Goal: Information Seeking & Learning: Learn about a topic

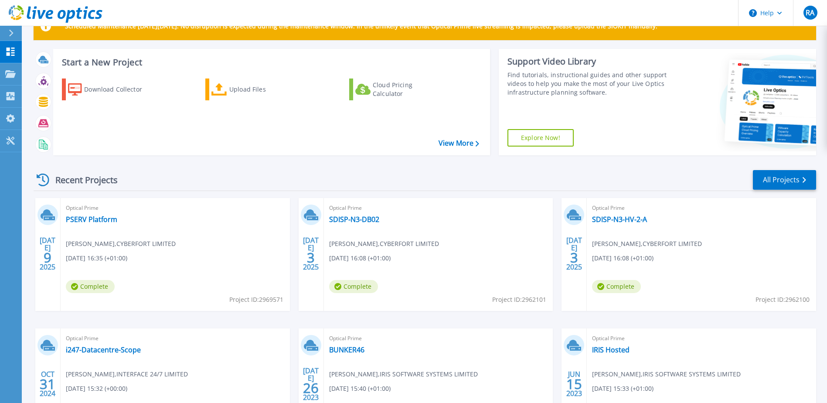
scroll to position [44, 0]
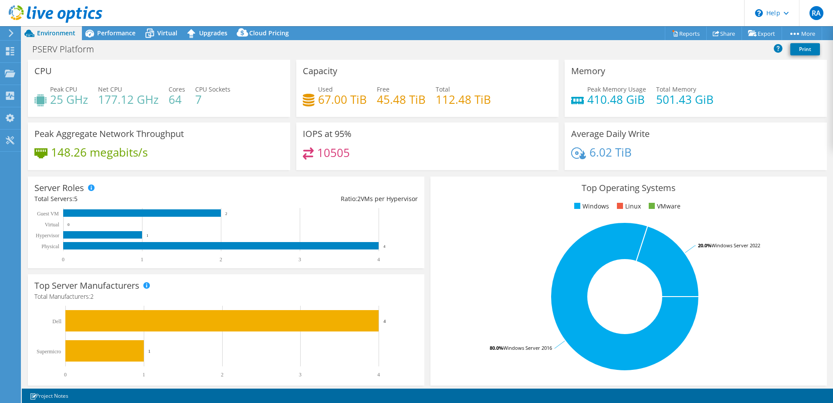
select select "EULondon"
select select "GBP"
click at [99, 32] on span "Performance" at bounding box center [116, 33] width 38 height 8
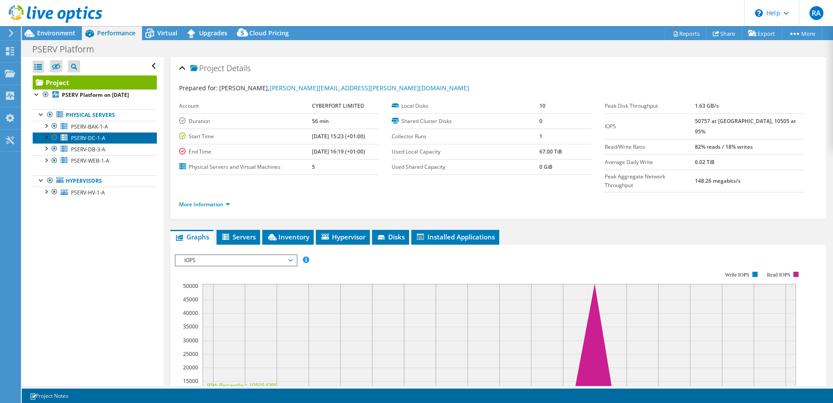
click at [105, 141] on link "PSERV-DC-1-A" at bounding box center [95, 137] width 124 height 11
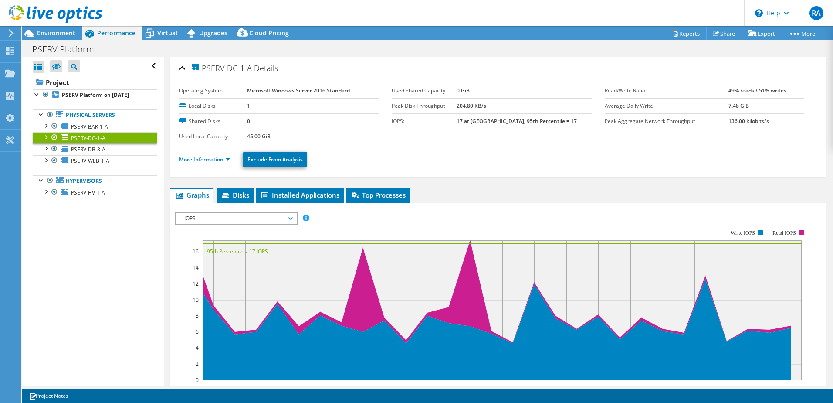
click at [213, 149] on ul "More Information Exclude From Analysis" at bounding box center [498, 158] width 638 height 18
click at [208, 158] on link "More Information" at bounding box center [204, 159] width 51 height 7
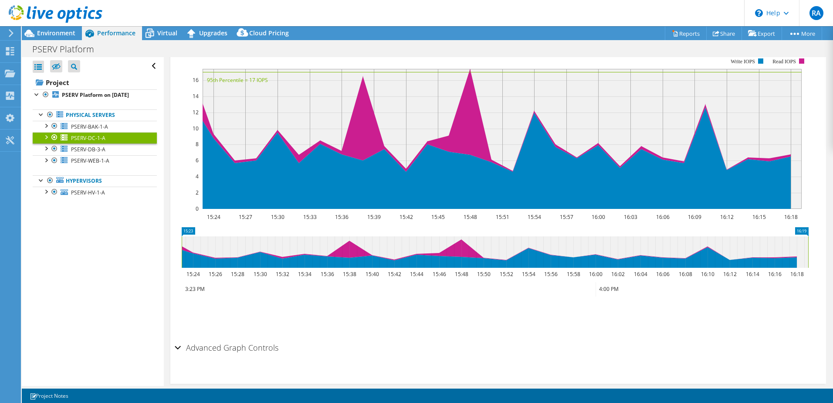
scroll to position [479, 0]
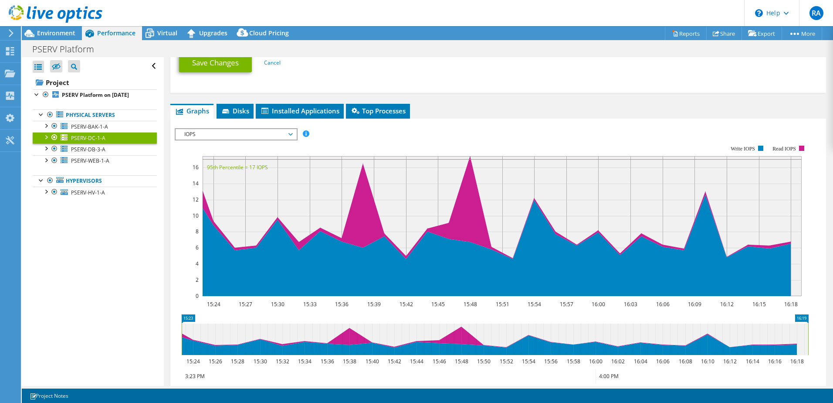
click at [253, 135] on span "IOPS" at bounding box center [236, 134] width 112 height 10
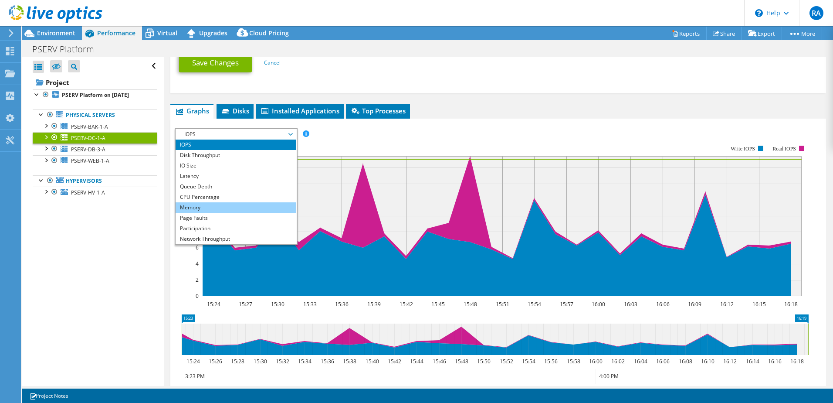
click at [207, 204] on li "Memory" at bounding box center [236, 207] width 121 height 10
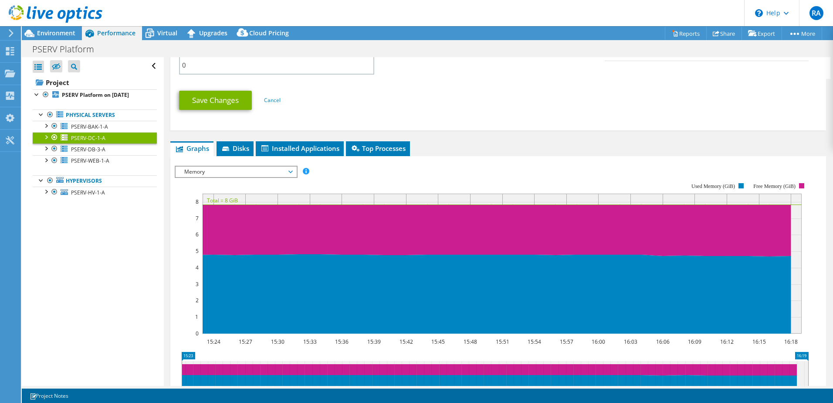
scroll to position [436, 0]
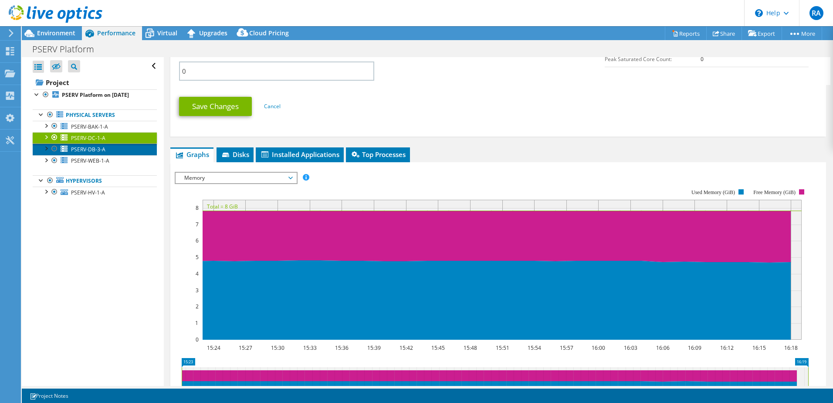
click at [93, 147] on span "PSERV-DB-3-A" at bounding box center [88, 149] width 34 height 7
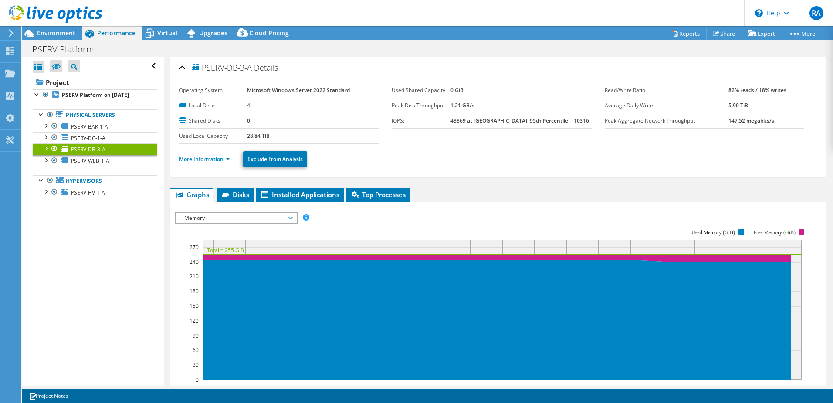
scroll to position [0, 0]
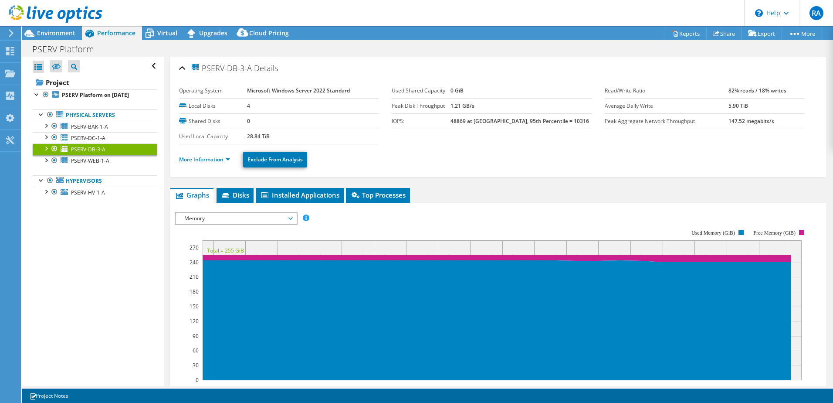
click at [214, 156] on link "More Information" at bounding box center [204, 159] width 51 height 7
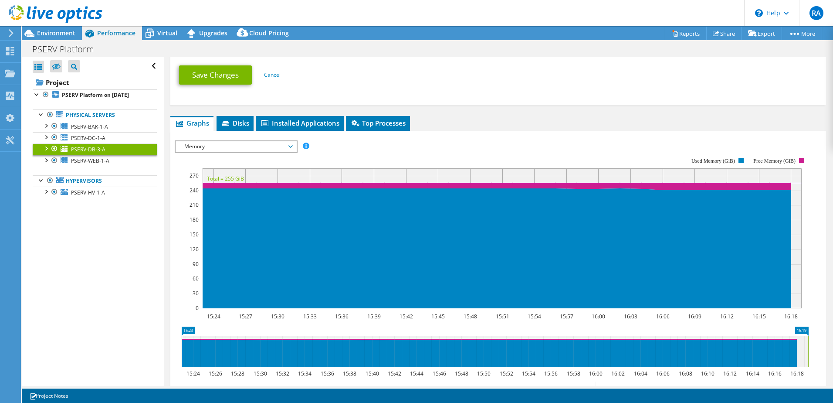
scroll to position [479, 0]
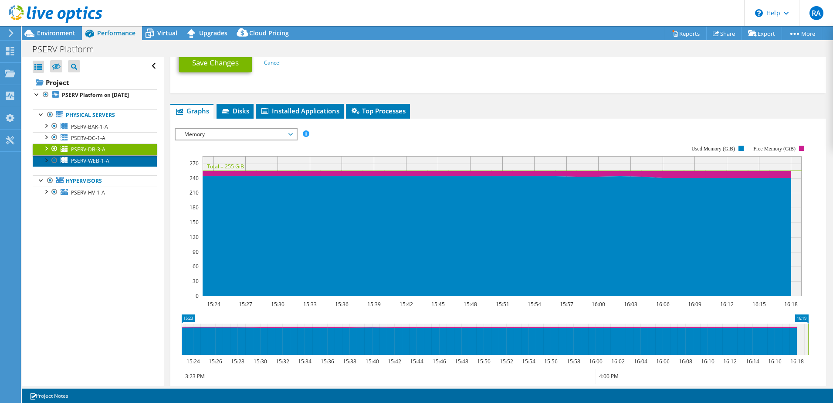
click at [91, 161] on span "PSERV-WEB-1-A" at bounding box center [90, 160] width 38 height 7
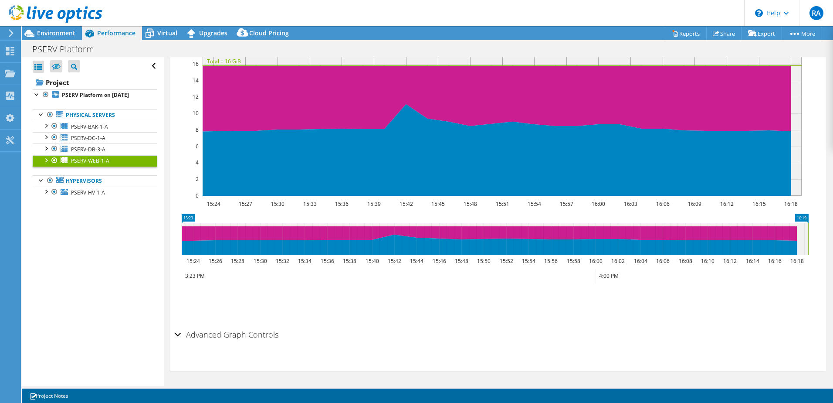
scroll to position [97, 0]
